Goal: Task Accomplishment & Management: Manage account settings

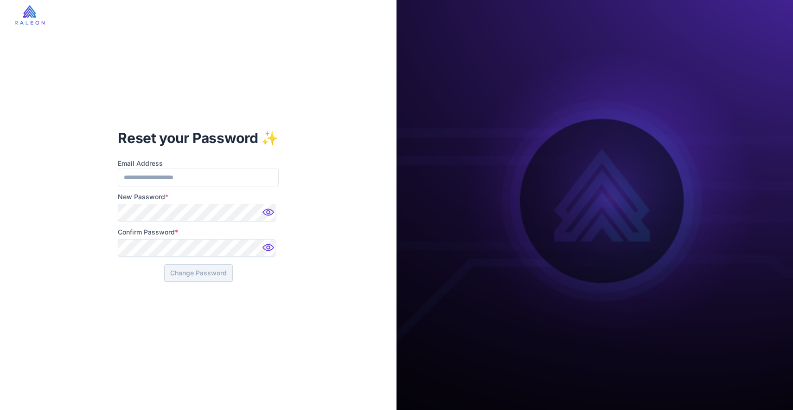
click at [264, 211] on img at bounding box center [269, 215] width 19 height 19
click at [266, 250] on img at bounding box center [269, 250] width 19 height 19
click at [217, 265] on button "Change Password" at bounding box center [198, 273] width 69 height 18
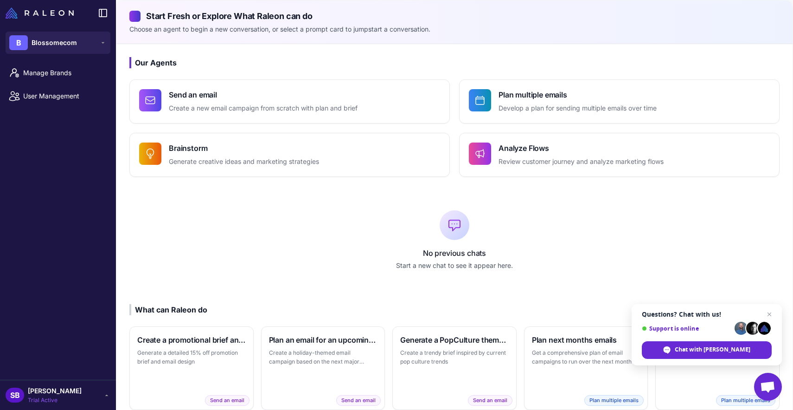
scroll to position [115, 0]
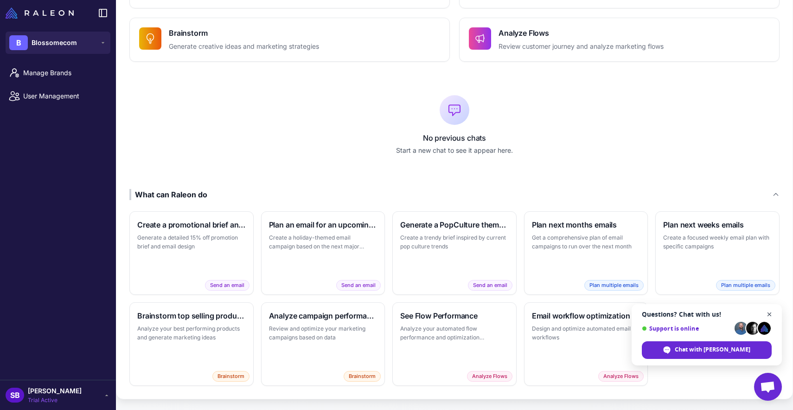
click at [771, 314] on span "Close chat" at bounding box center [770, 315] width 12 height 12
